Goal: Task Accomplishment & Management: Use online tool/utility

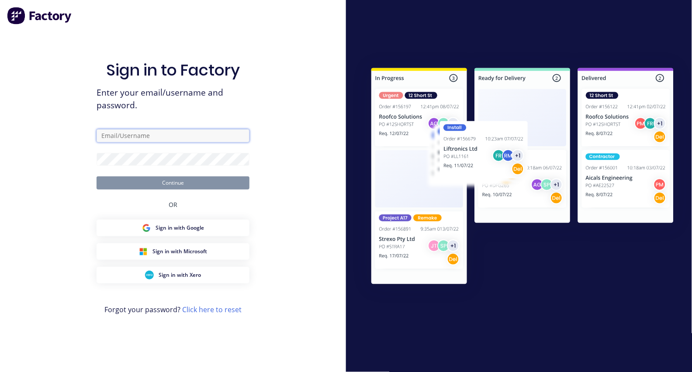
type input "[EMAIL_ADDRESS][DOMAIN_NAME]"
click at [173, 183] on button "Continue" at bounding box center [173, 182] width 153 height 13
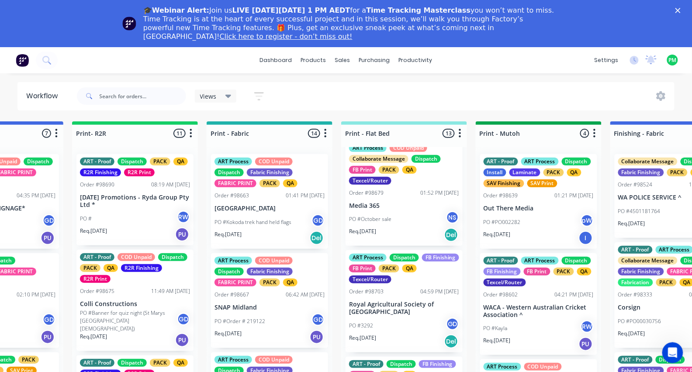
scroll to position [473, 0]
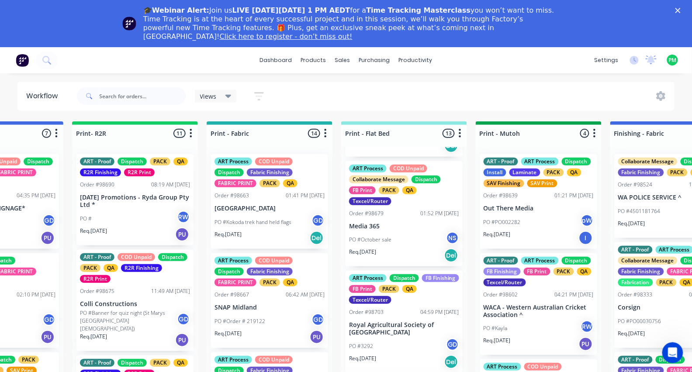
click at [385, 254] on div "Req. [DATE] Del" at bounding box center [404, 255] width 110 height 15
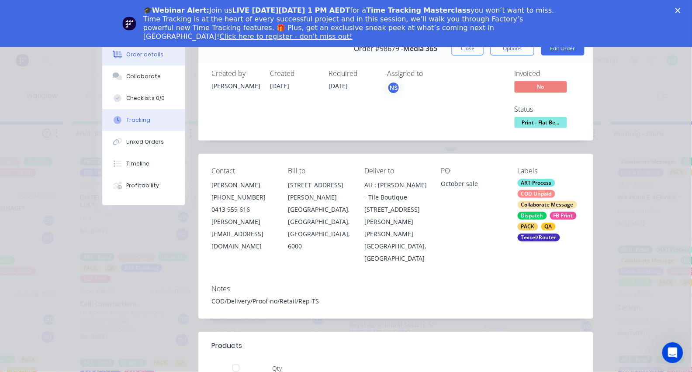
click at [146, 124] on div "Tracking" at bounding box center [139, 120] width 24 height 8
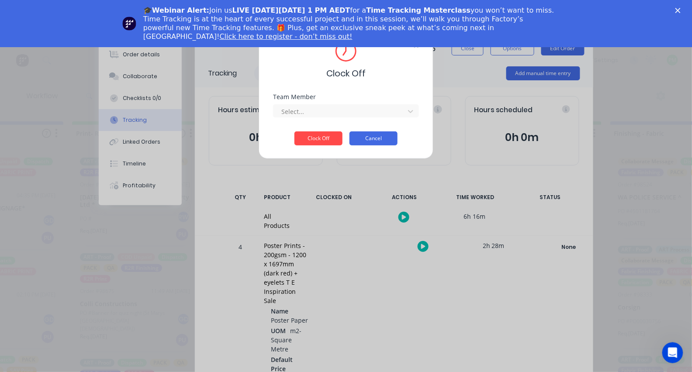
click at [383, 140] on button "Cancel" at bounding box center [373, 138] width 48 height 14
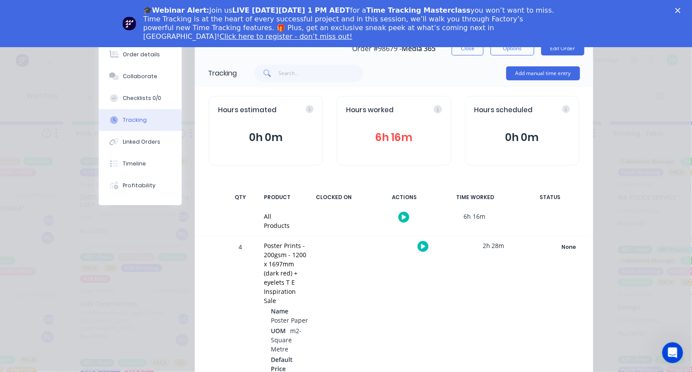
scroll to position [0, 0]
click at [682, 10] on div "Close" at bounding box center [679, 10] width 9 height 5
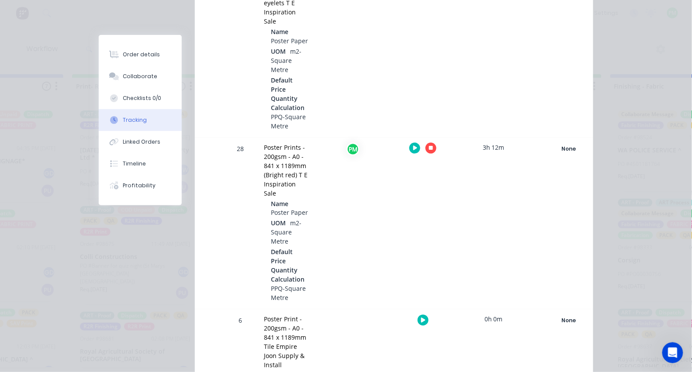
scroll to position [267, 0]
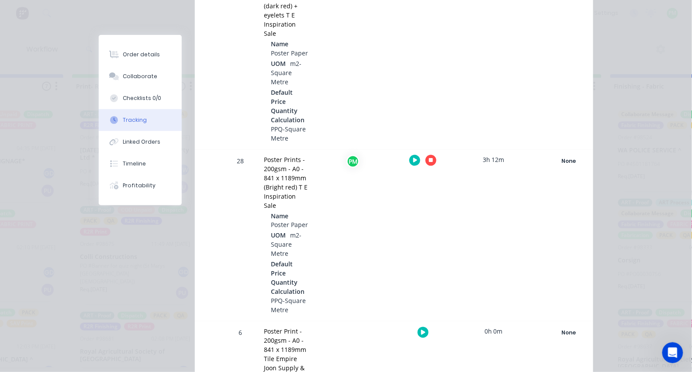
click at [430, 159] on icon "button" at bounding box center [431, 161] width 4 height 4
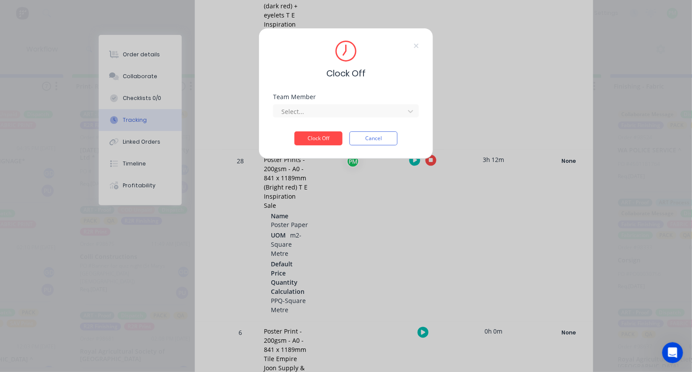
click at [372, 106] on div "Select..." at bounding box center [346, 109] width 146 height 15
click at [372, 113] on div at bounding box center [340, 111] width 120 height 11
type input "pro"
click at [318, 141] on button "Clock Off" at bounding box center [318, 138] width 48 height 14
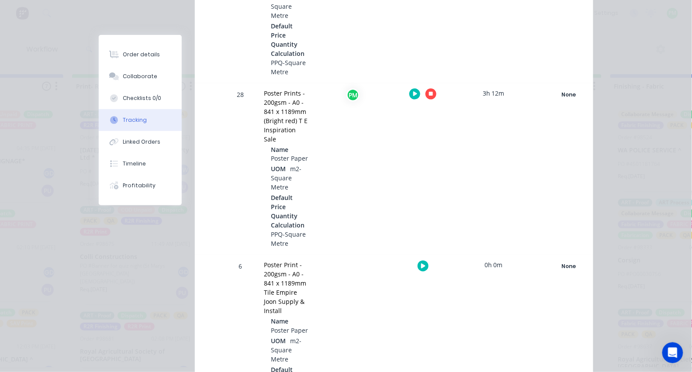
scroll to position [345, 0]
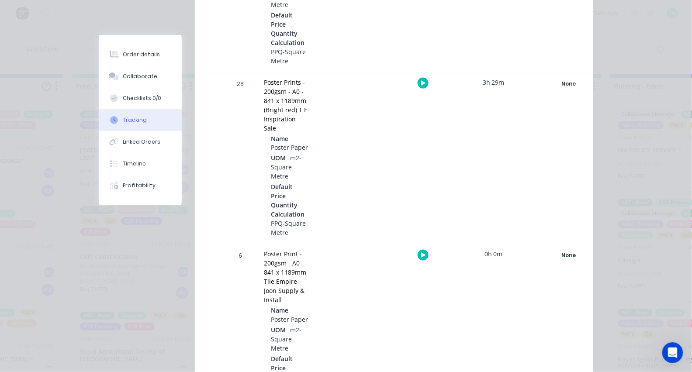
click at [424, 252] on icon "button" at bounding box center [423, 255] width 4 height 6
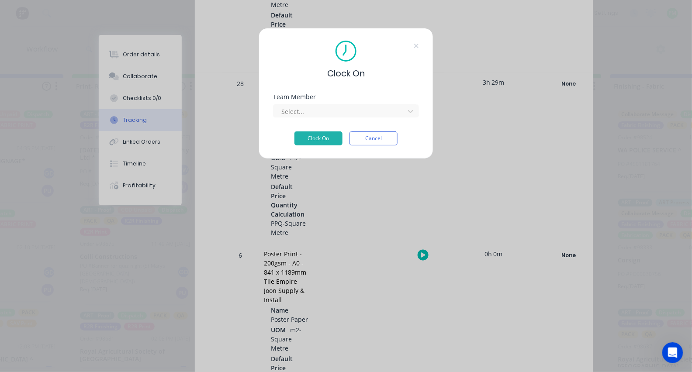
click at [336, 123] on div "Team Member Select..." at bounding box center [346, 113] width 146 height 38
click at [321, 100] on div "Team Member" at bounding box center [346, 97] width 146 height 6
click at [320, 106] on div "Select..." at bounding box center [346, 109] width 146 height 15
click at [319, 107] on div "Select..." at bounding box center [346, 110] width 146 height 13
type input "pro"
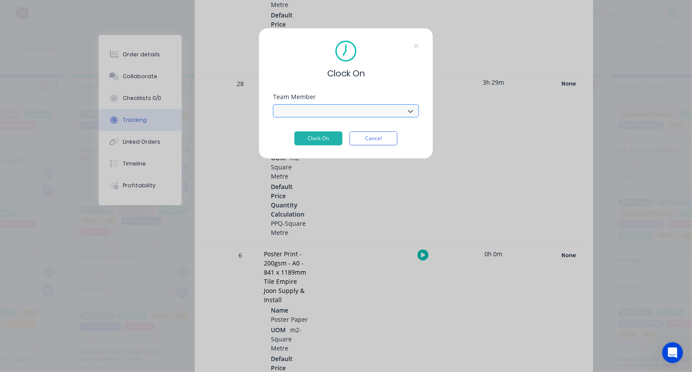
click at [318, 141] on button "Clock On" at bounding box center [318, 138] width 48 height 14
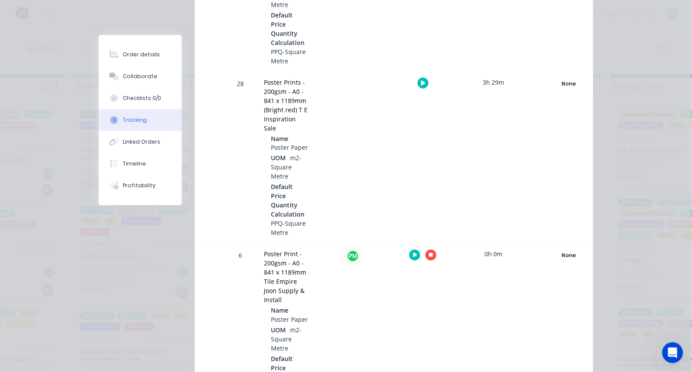
click at [430, 253] on icon "button" at bounding box center [431, 255] width 4 height 4
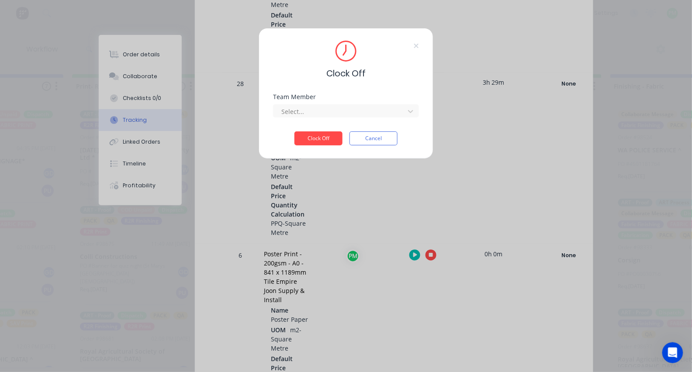
click at [385, 124] on div "Team Member Select..." at bounding box center [346, 113] width 146 height 38
click at [379, 118] on div "Select..." at bounding box center [340, 111] width 125 height 13
type input "pro"
click at [318, 141] on button "Clock Off" at bounding box center [318, 138] width 48 height 14
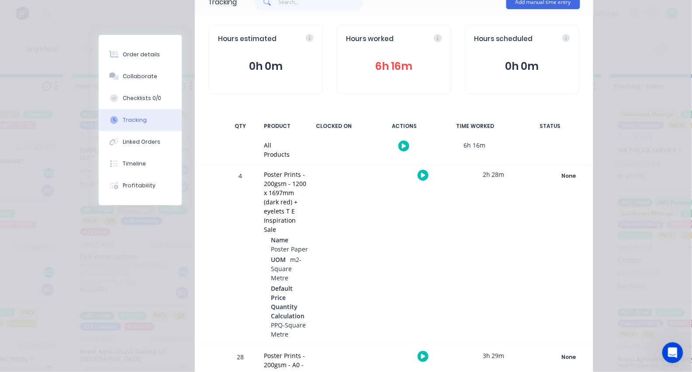
scroll to position [0, 0]
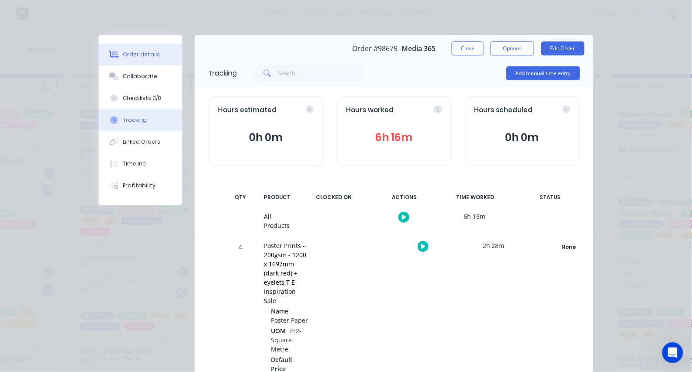
click at [134, 59] on button "Order details" at bounding box center [140, 55] width 83 height 22
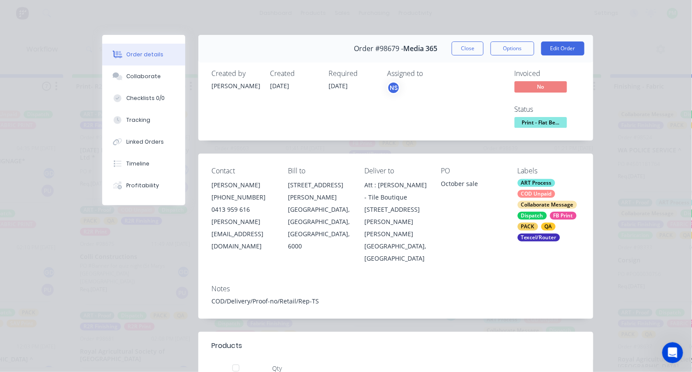
click at [525, 127] on button "Print - Flat Be..." at bounding box center [540, 123] width 52 height 13
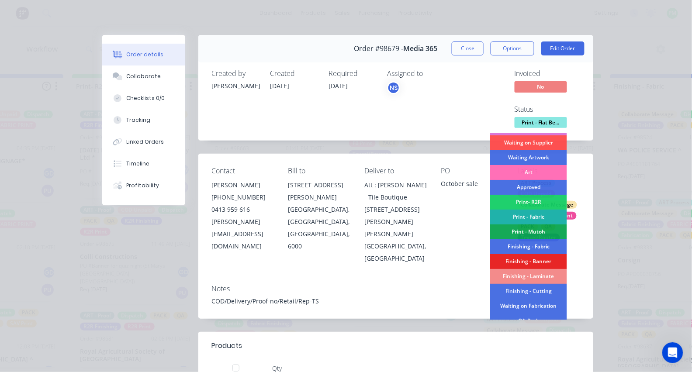
scroll to position [62, 0]
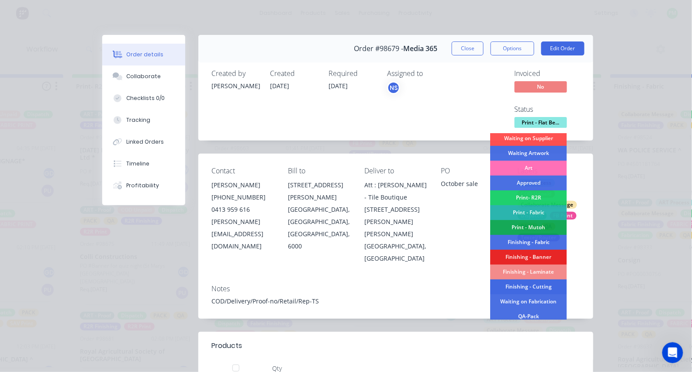
click at [528, 286] on div "Finishing - Cutting" at bounding box center [528, 287] width 76 height 15
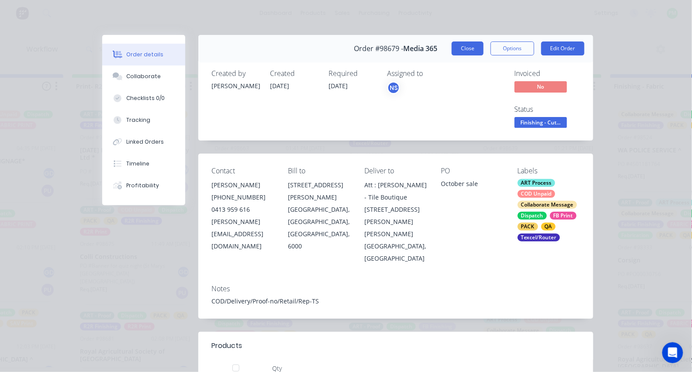
click at [465, 53] on button "Close" at bounding box center [468, 48] width 32 height 14
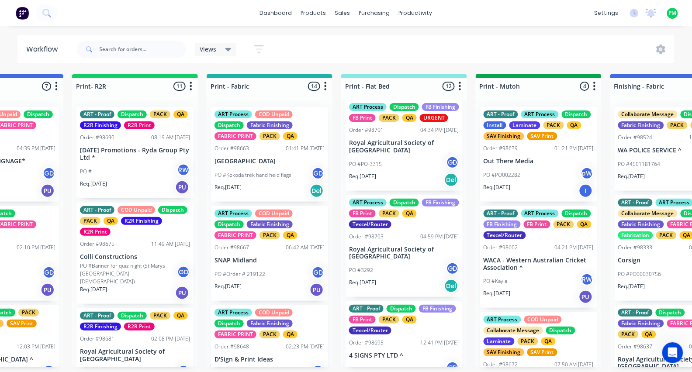
scroll to position [392, 0]
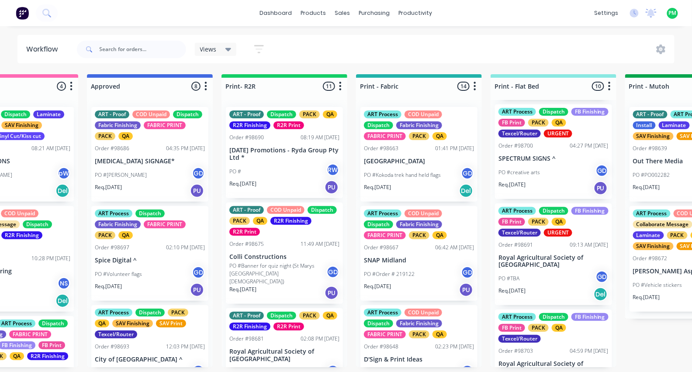
scroll to position [79, 0]
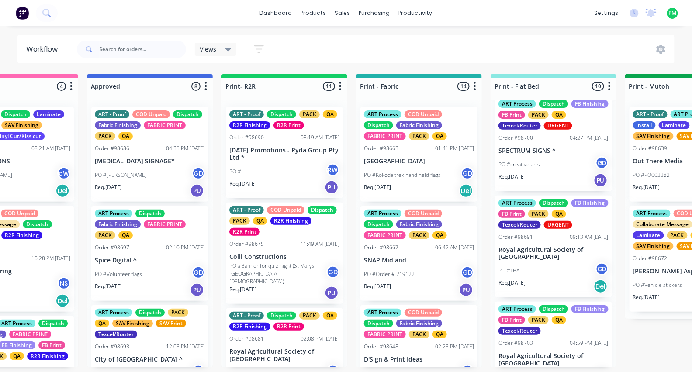
click at [553, 262] on div "PO #TBA GD" at bounding box center [553, 270] width 110 height 17
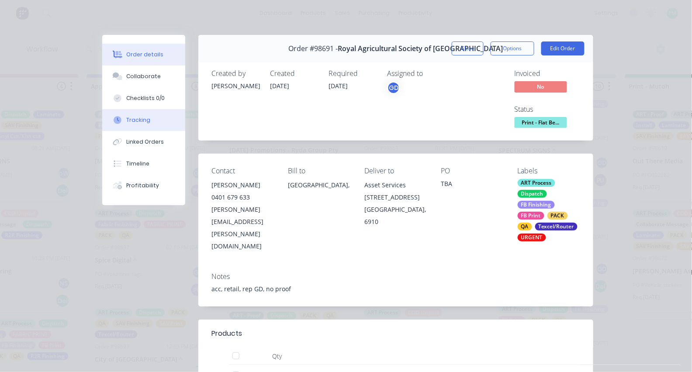
click at [149, 129] on button "Tracking" at bounding box center [143, 120] width 83 height 22
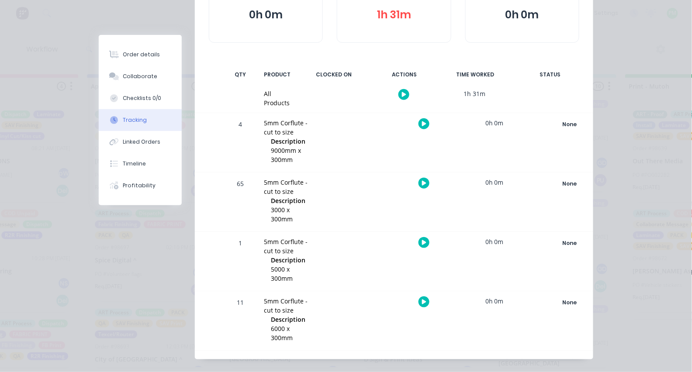
scroll to position [123, 0]
click at [422, 299] on icon "button" at bounding box center [424, 301] width 4 height 5
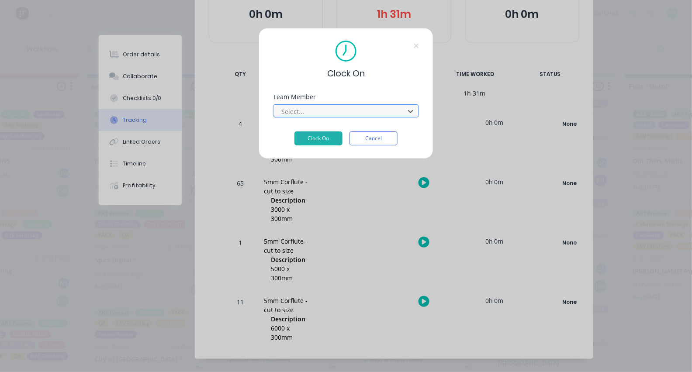
click at [308, 109] on div at bounding box center [340, 111] width 120 height 11
type input "pro"
click at [318, 141] on button "Clock On" at bounding box center [318, 138] width 48 height 14
